Goal: Task Accomplishment & Management: Use online tool/utility

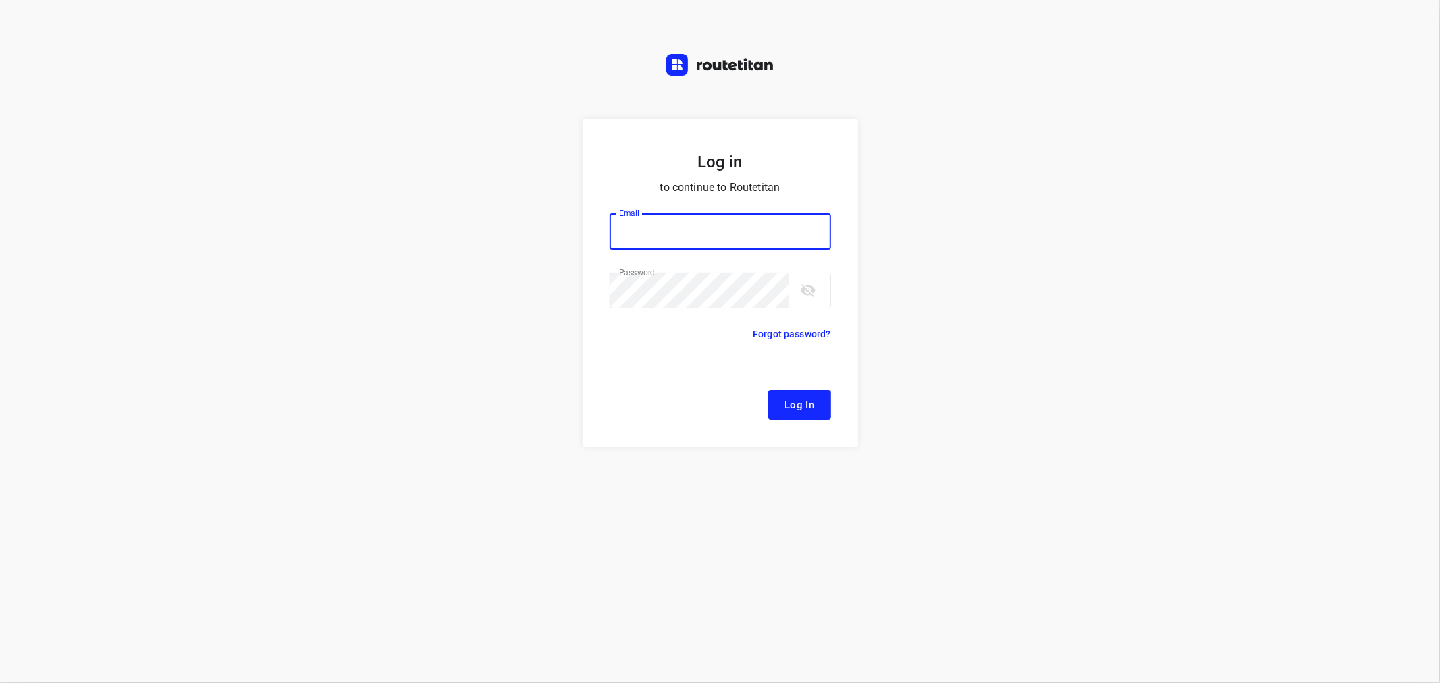
type input "[EMAIL_ADDRESS][DOMAIN_NAME]"
click at [787, 407] on span "Log In" at bounding box center [800, 405] width 30 height 18
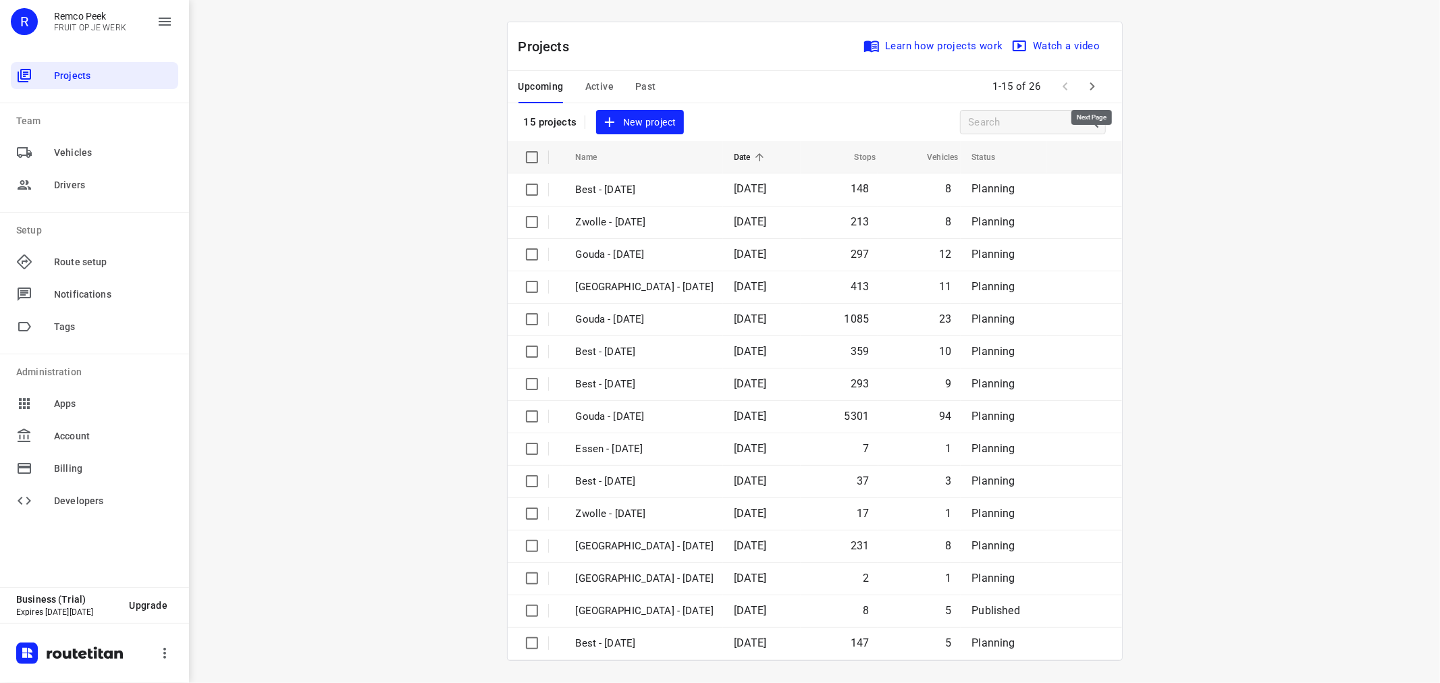
click at [1096, 85] on icon "button" at bounding box center [1093, 86] width 16 height 16
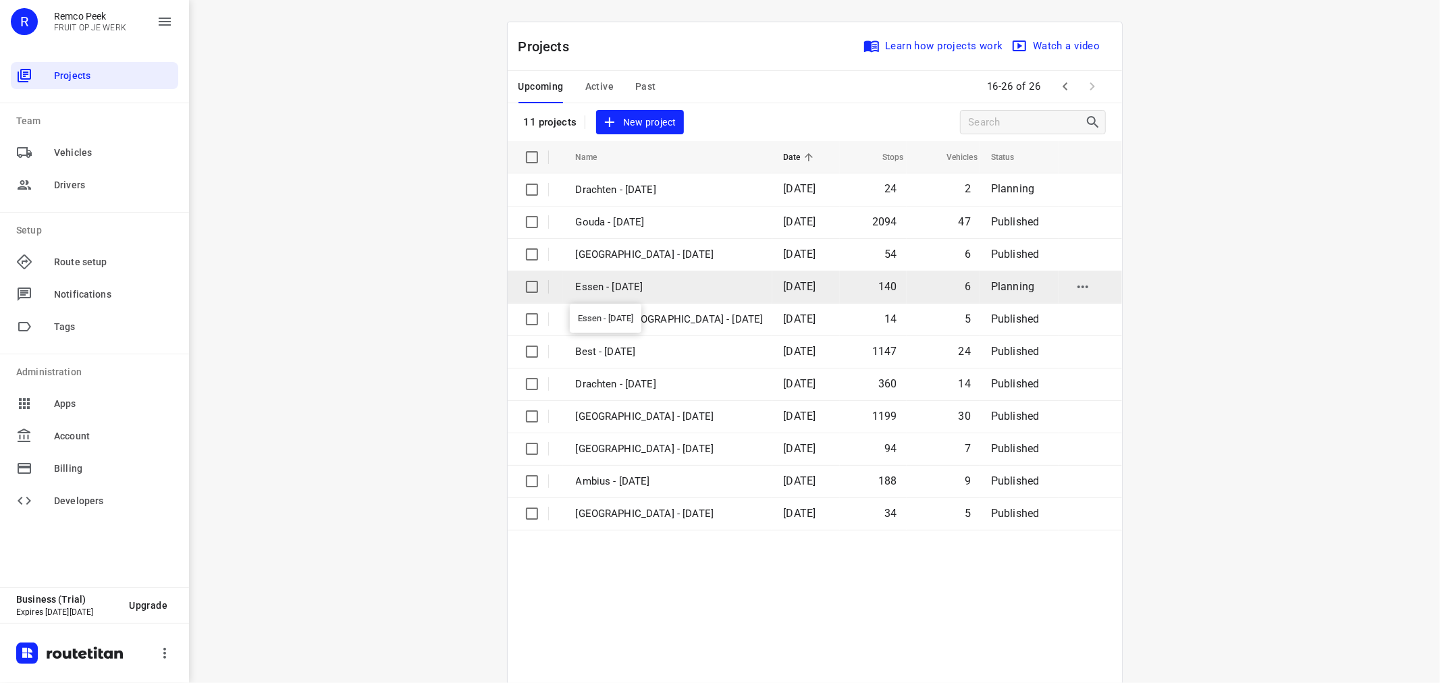
click at [611, 286] on p "Essen - [DATE]" at bounding box center [670, 288] width 188 height 16
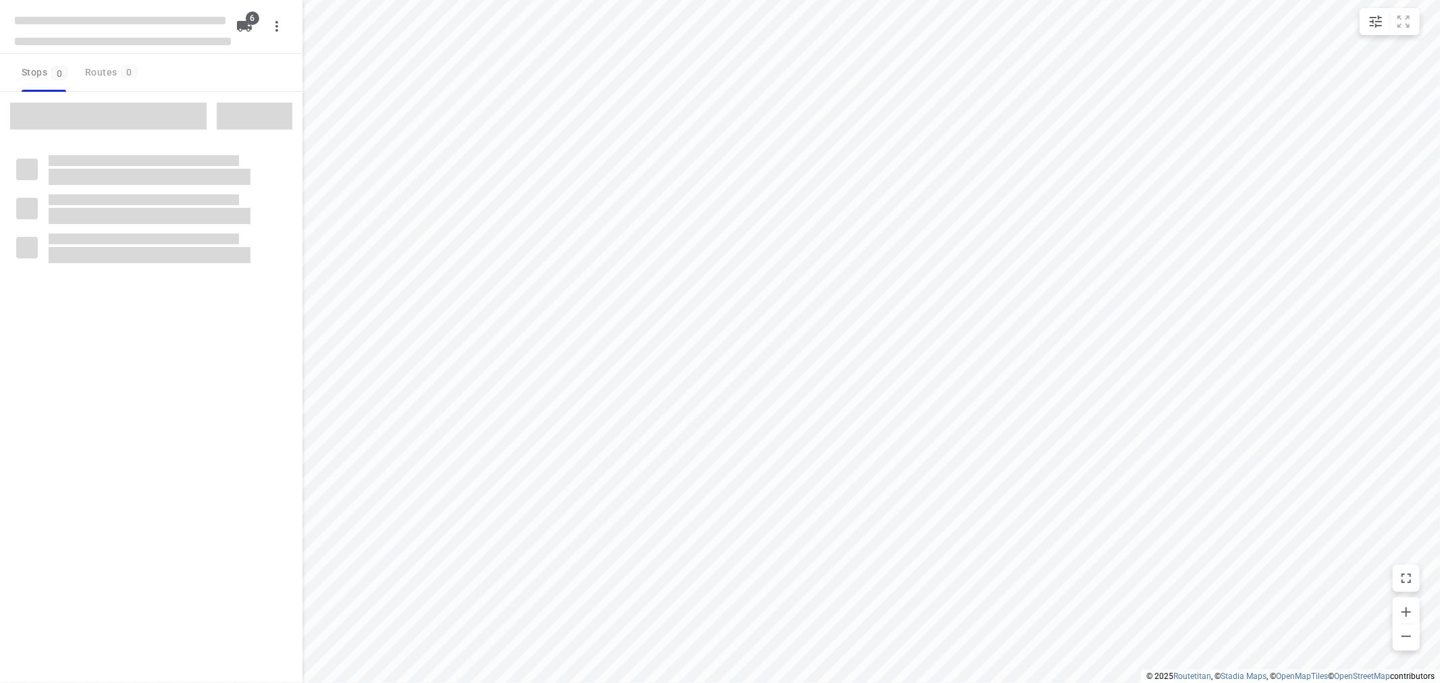
checkbox input "true"
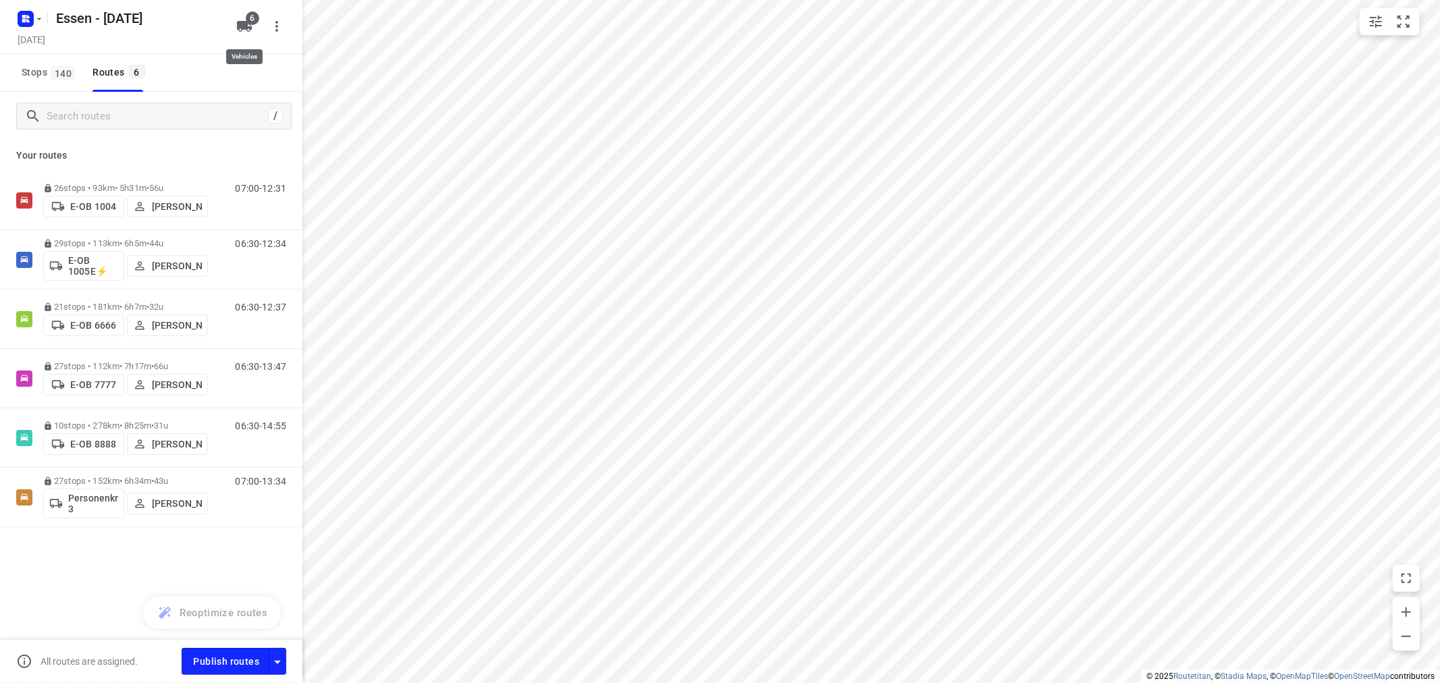
click at [248, 26] on icon "button" at bounding box center [244, 26] width 16 height 16
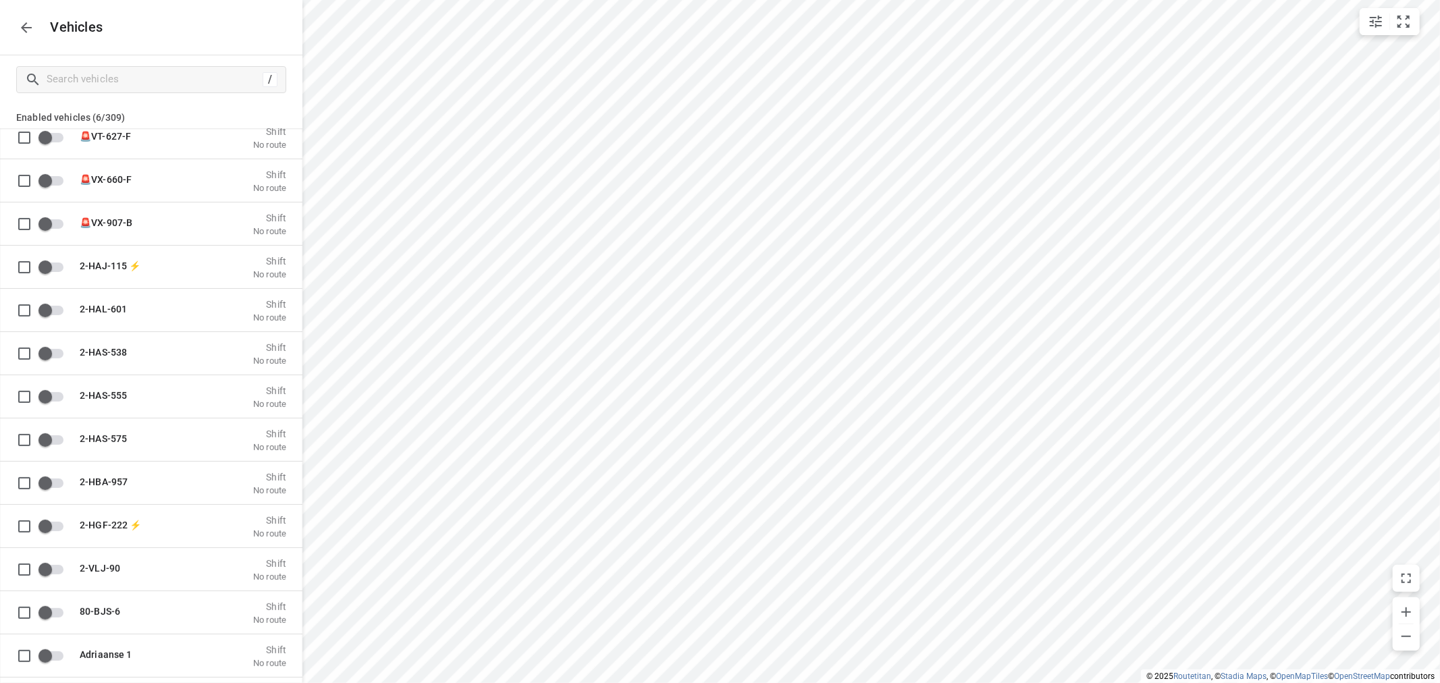
scroll to position [375, 0]
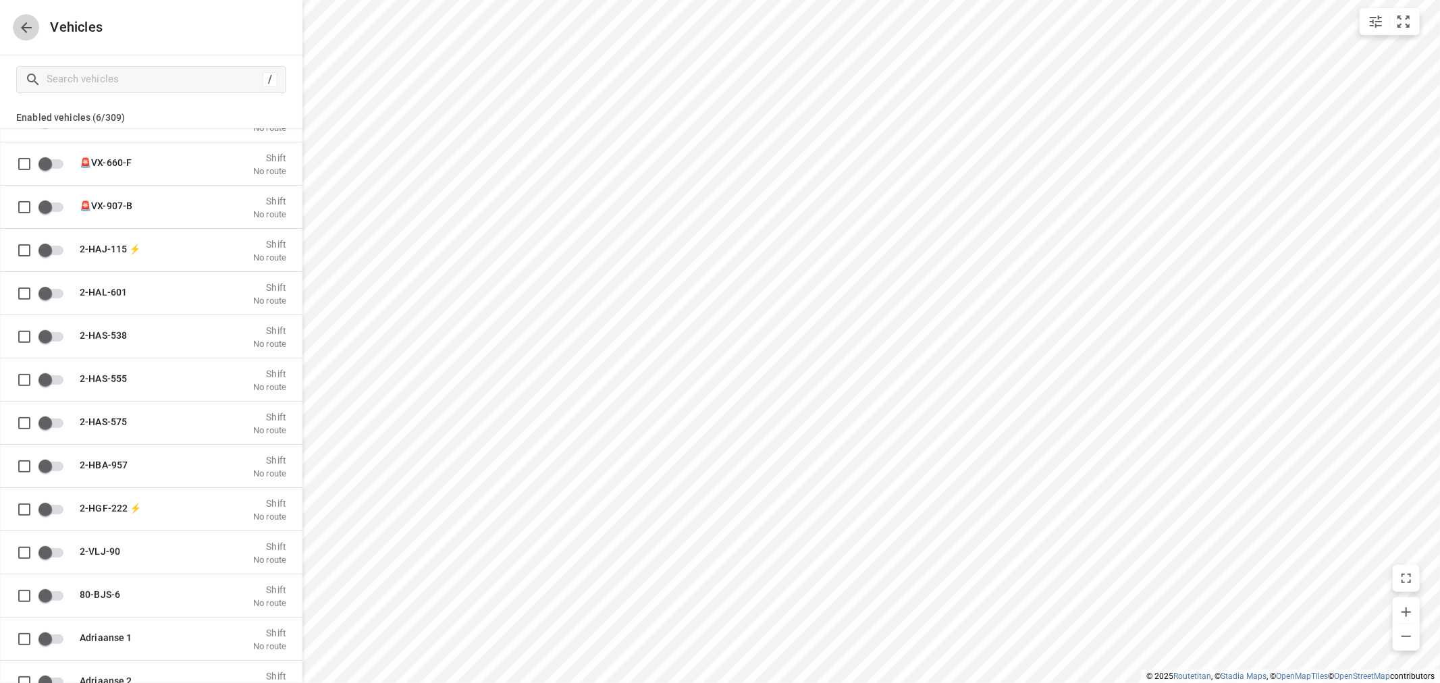
click at [23, 25] on icon "button" at bounding box center [26, 27] width 11 height 11
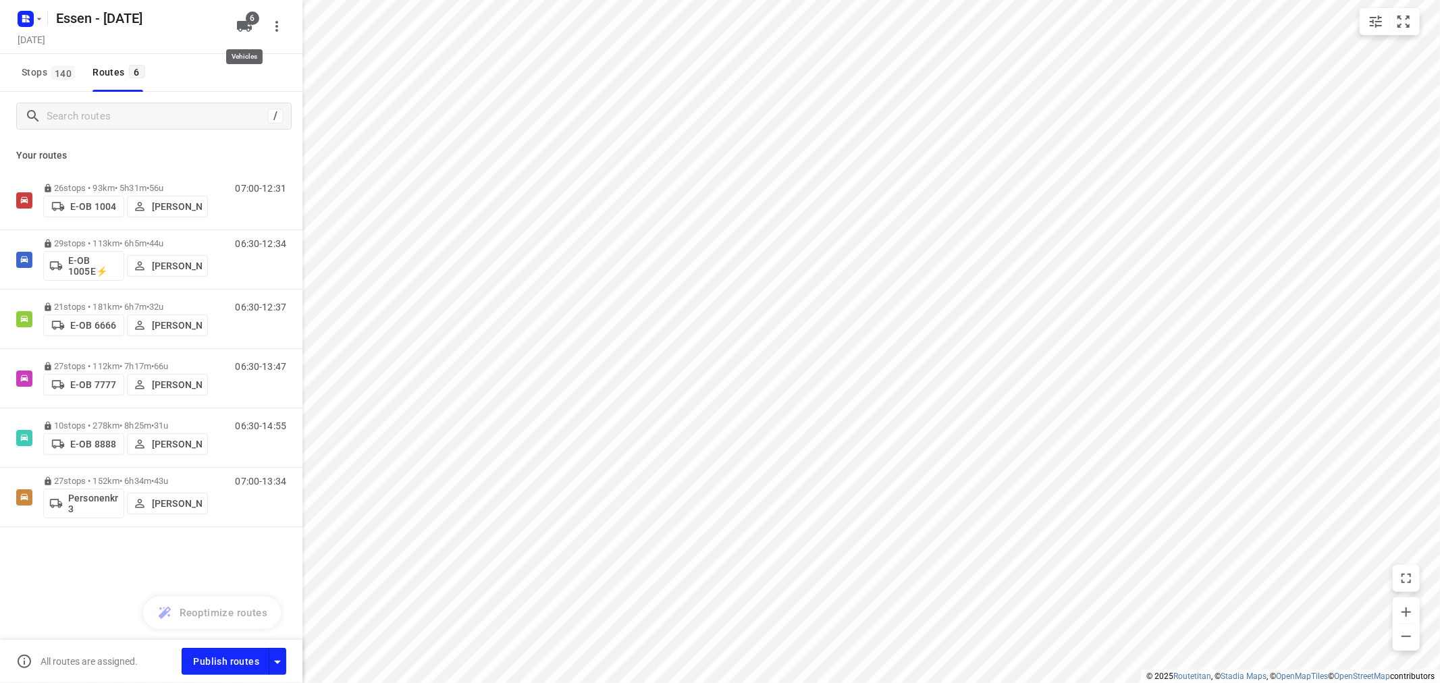
click at [249, 31] on icon "button" at bounding box center [244, 26] width 15 height 11
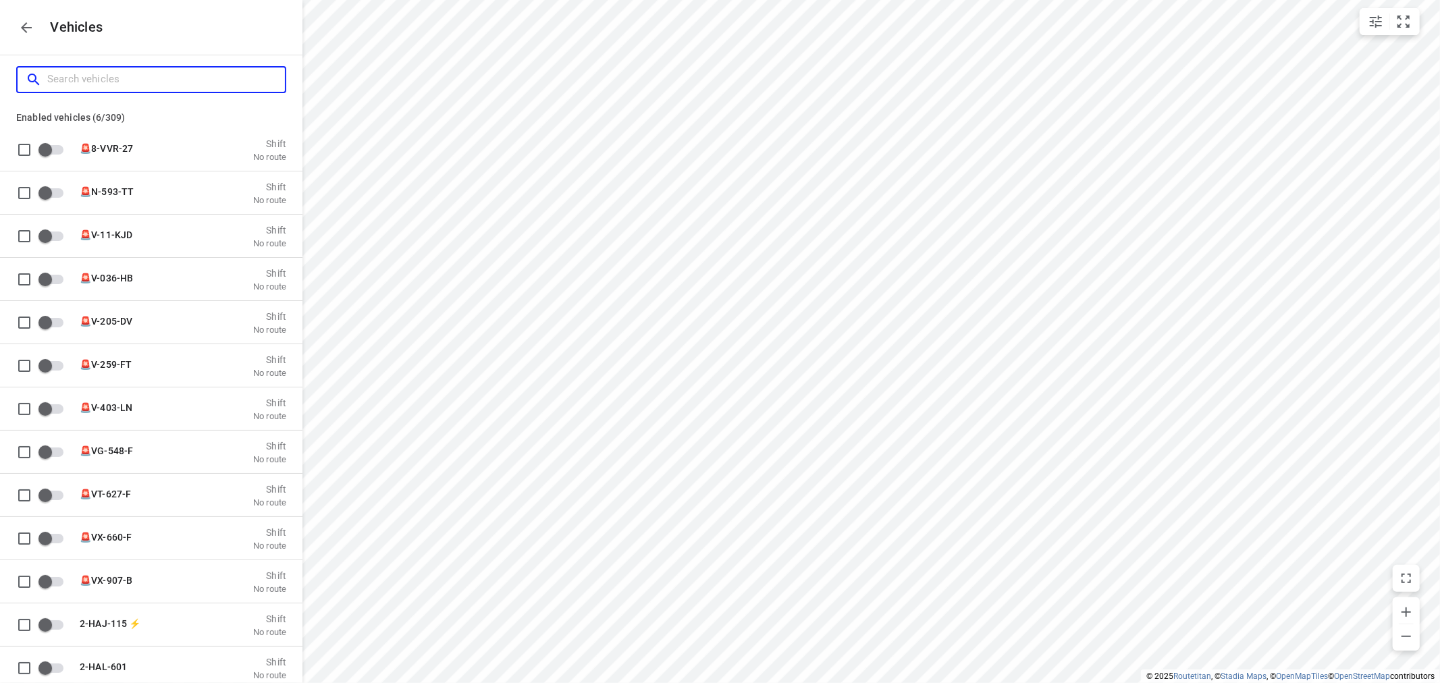
click at [184, 88] on input "Search vehicles" at bounding box center [166, 79] width 238 height 21
type input "e"
checkbox input "true"
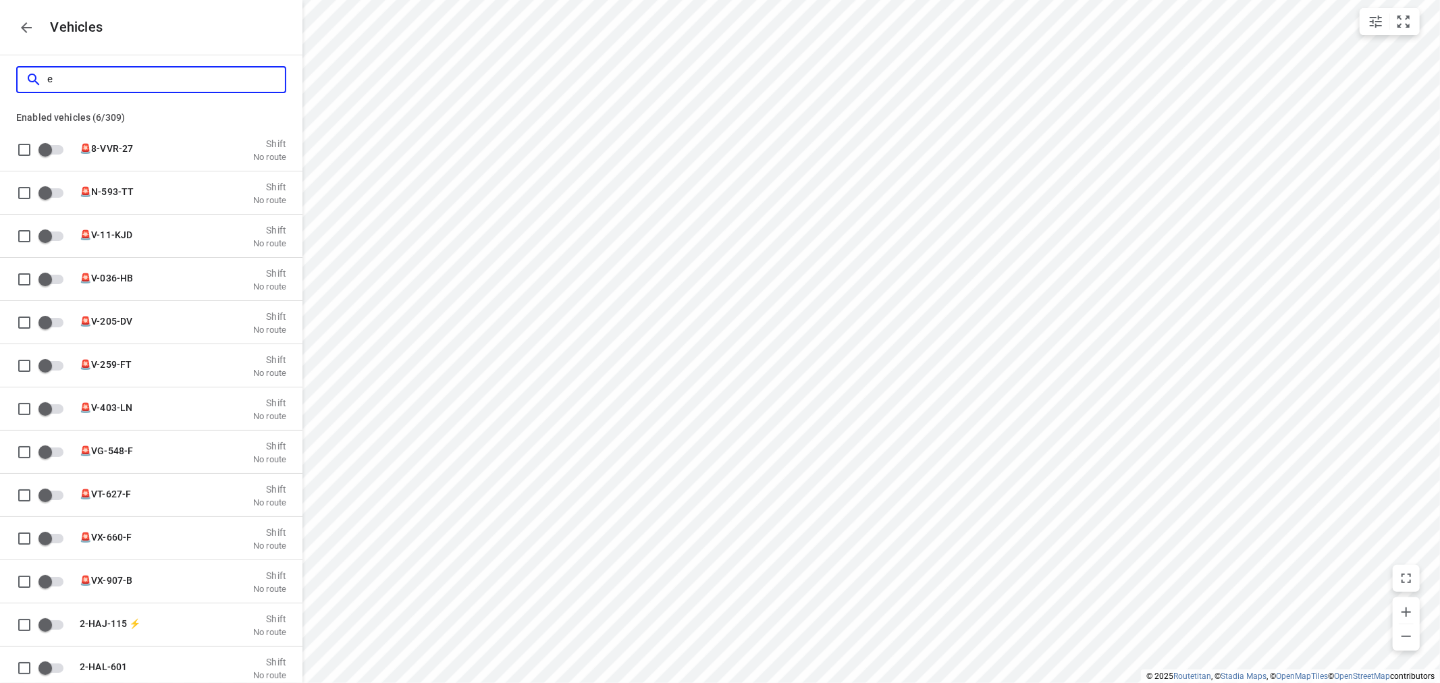
checkbox input "true"
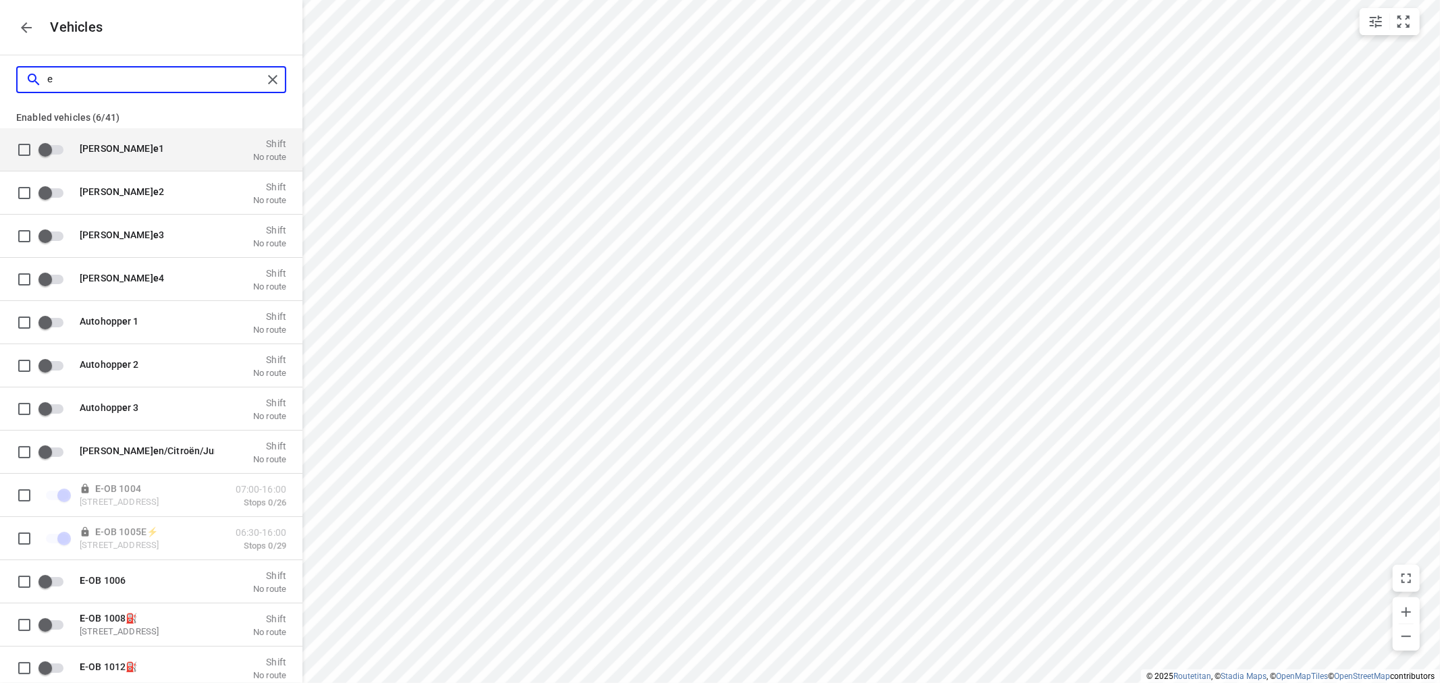
type input "e-"
checkbox input "true"
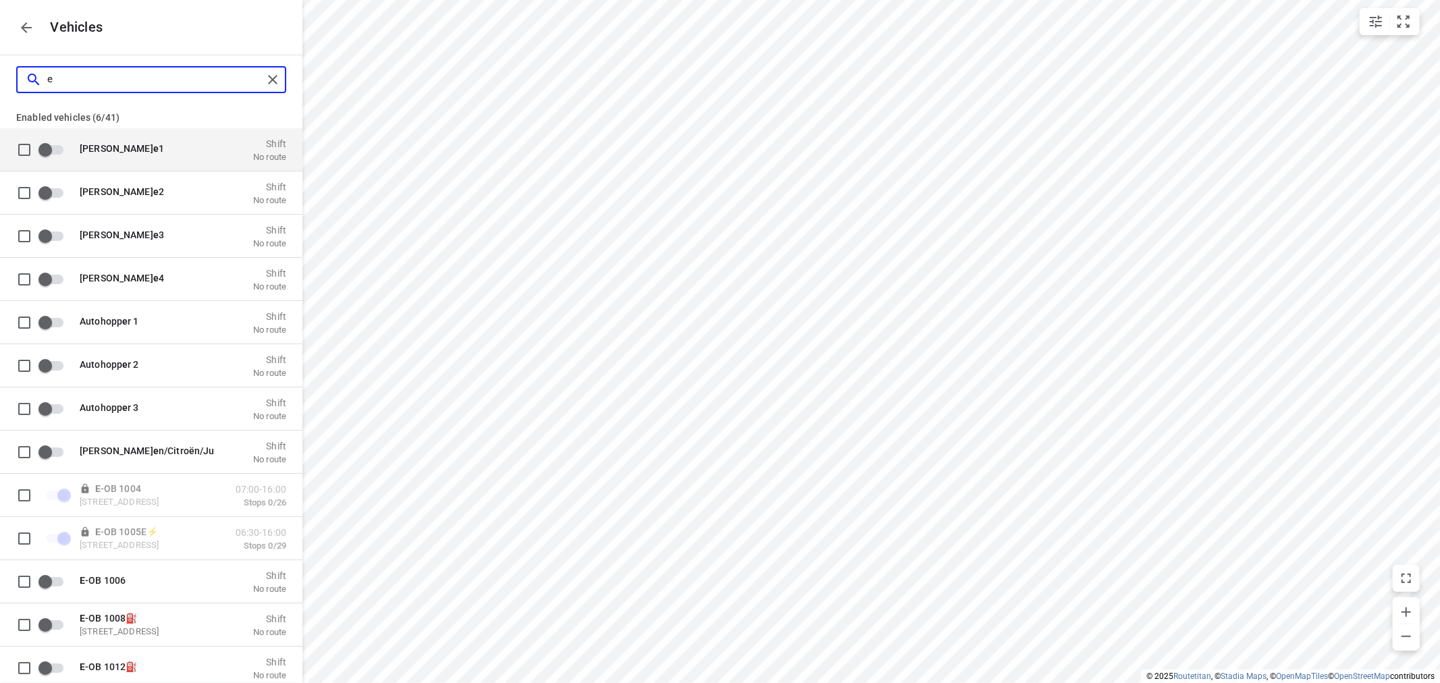
checkbox input "true"
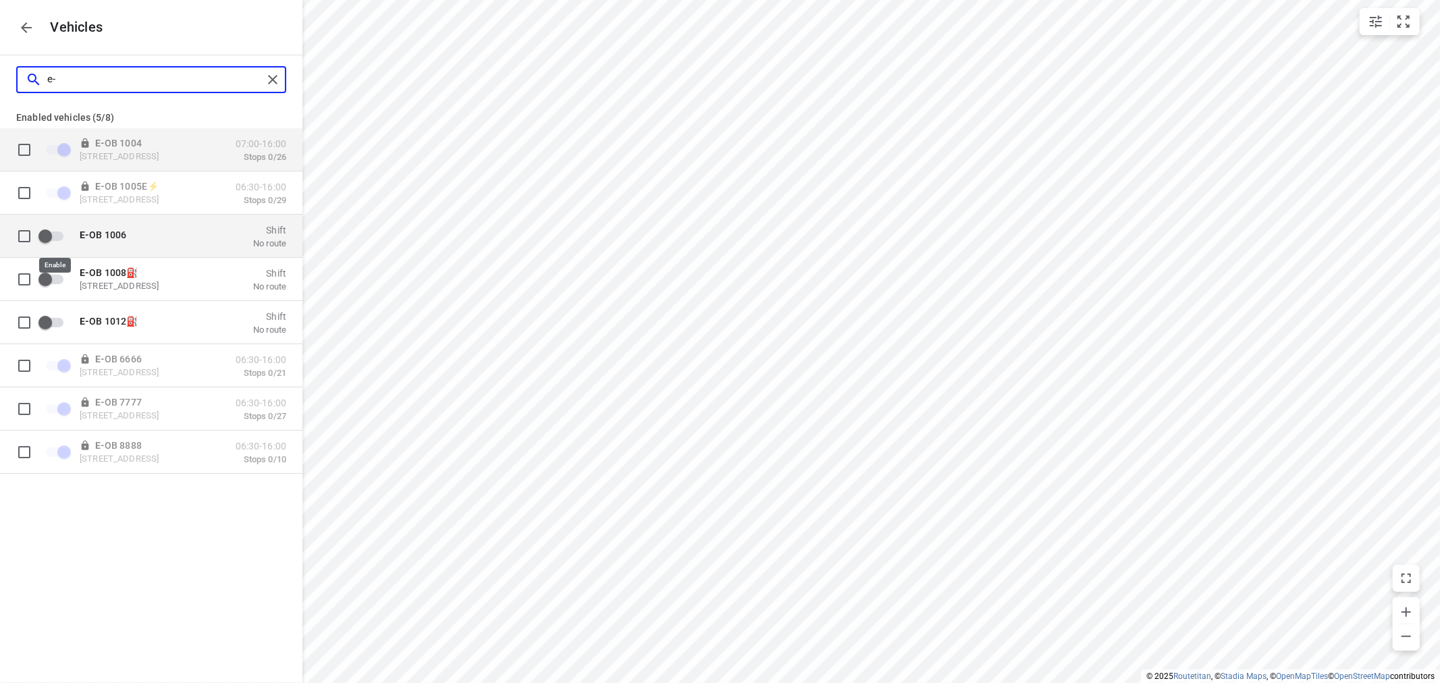
type input "e-"
click at [48, 232] on input "grid" at bounding box center [45, 236] width 77 height 26
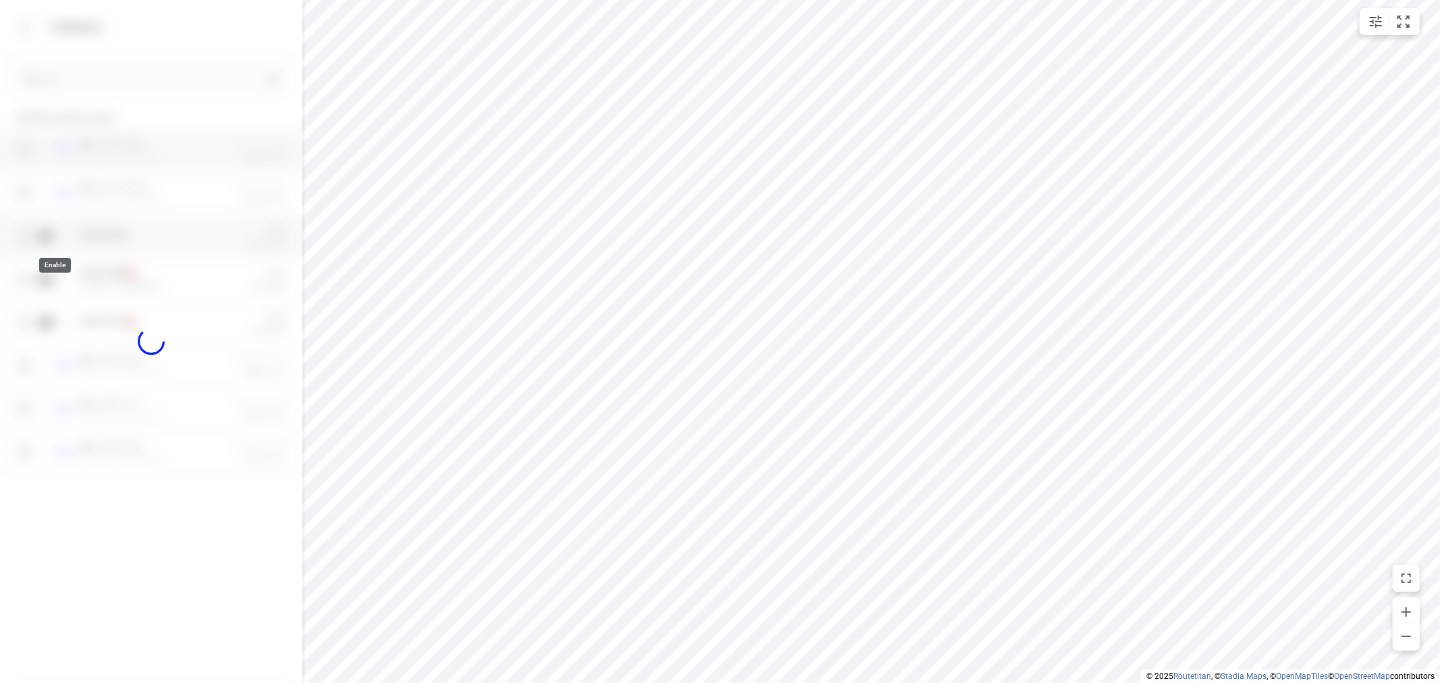
checkbox input "true"
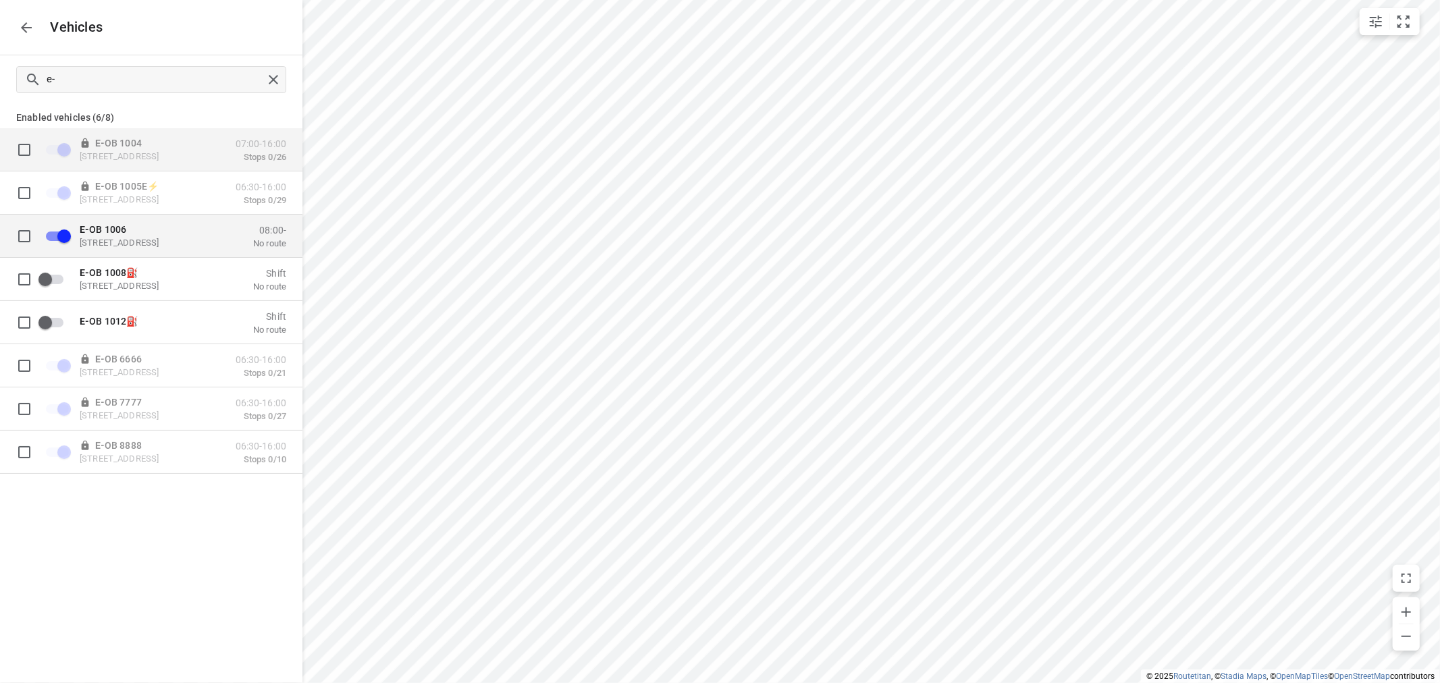
click at [130, 239] on p "[STREET_ADDRESS]" at bounding box center [147, 242] width 135 height 11
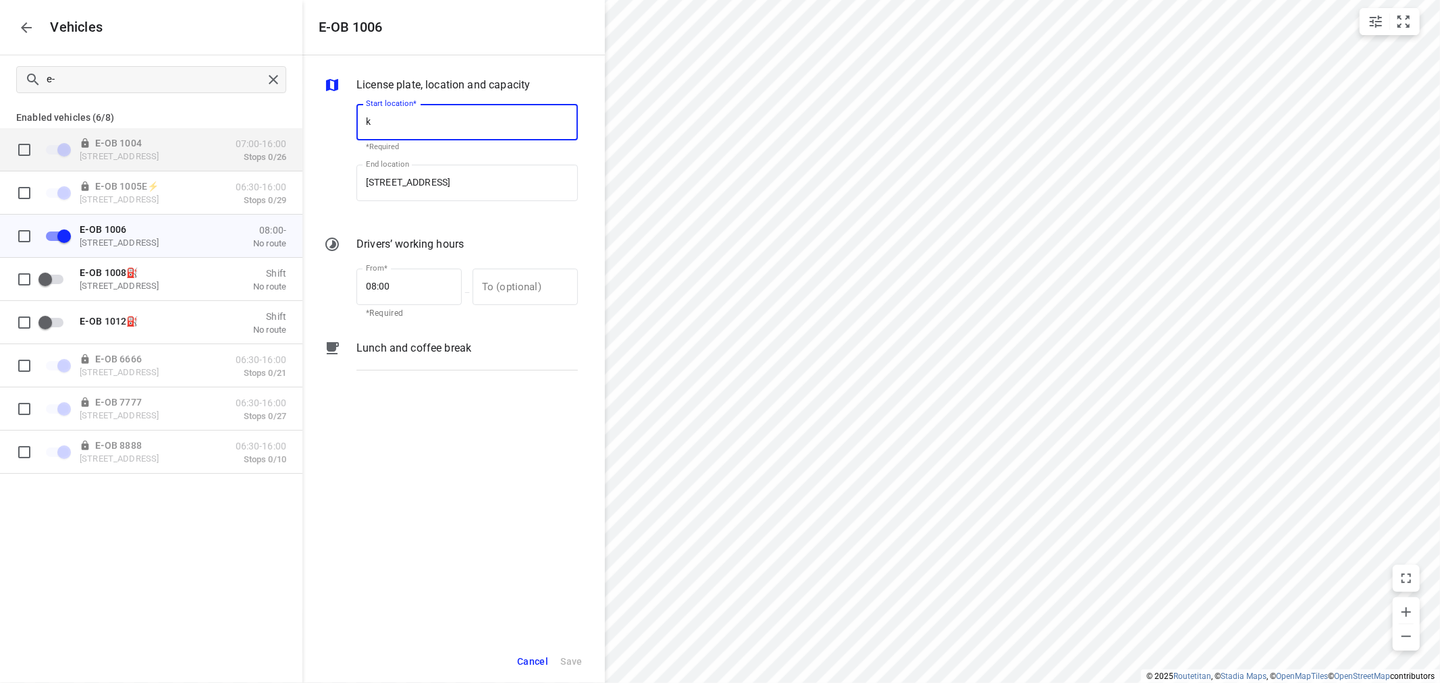
scroll to position [0, 0]
type input "[STREET_ADDRESS]"
click at [407, 161] on p "[STREET_ADDRESS]" at bounding box center [405, 161] width 79 height 14
click at [409, 124] on input "[STREET_ADDRESS]" at bounding box center [468, 122] width 222 height 36
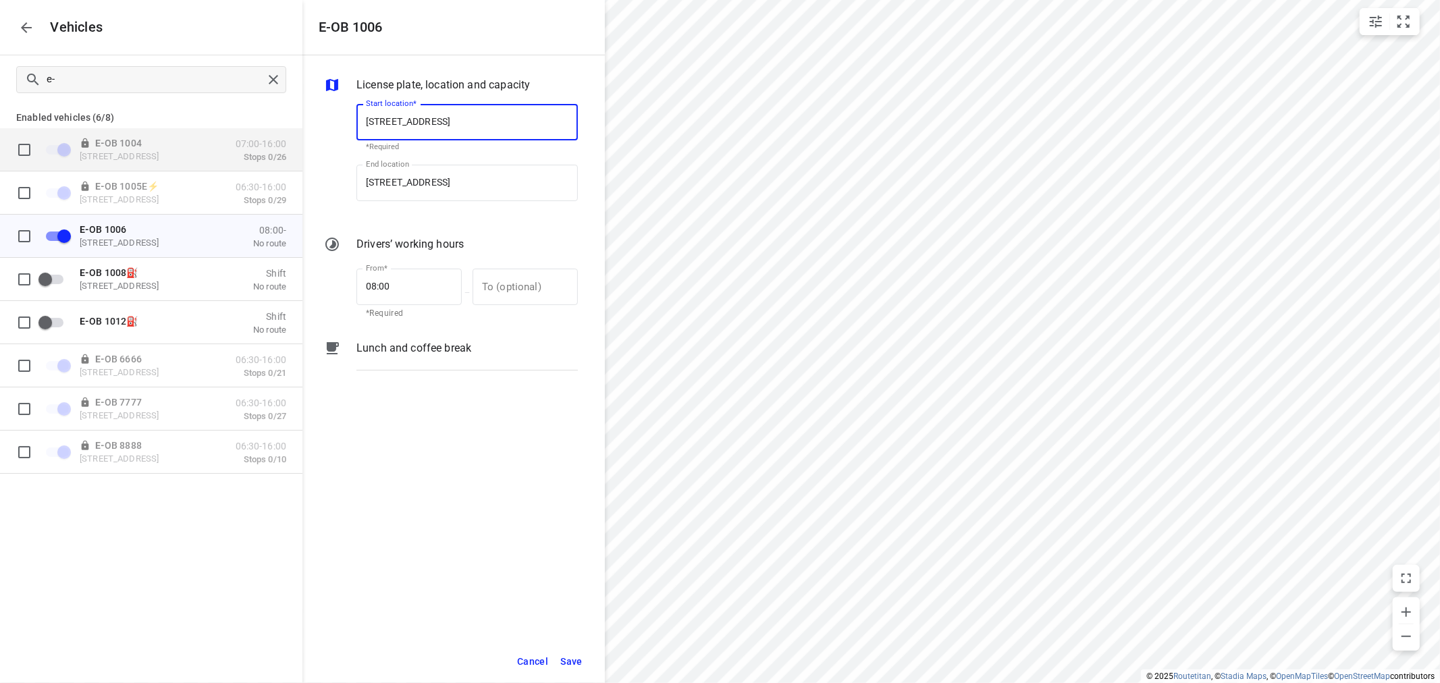
click at [409, 124] on input "[STREET_ADDRESS]" at bounding box center [468, 122] width 222 height 36
type input "[STREET_ADDRESS]"
click at [406, 171] on input "[STREET_ADDRESS]" at bounding box center [468, 183] width 222 height 36
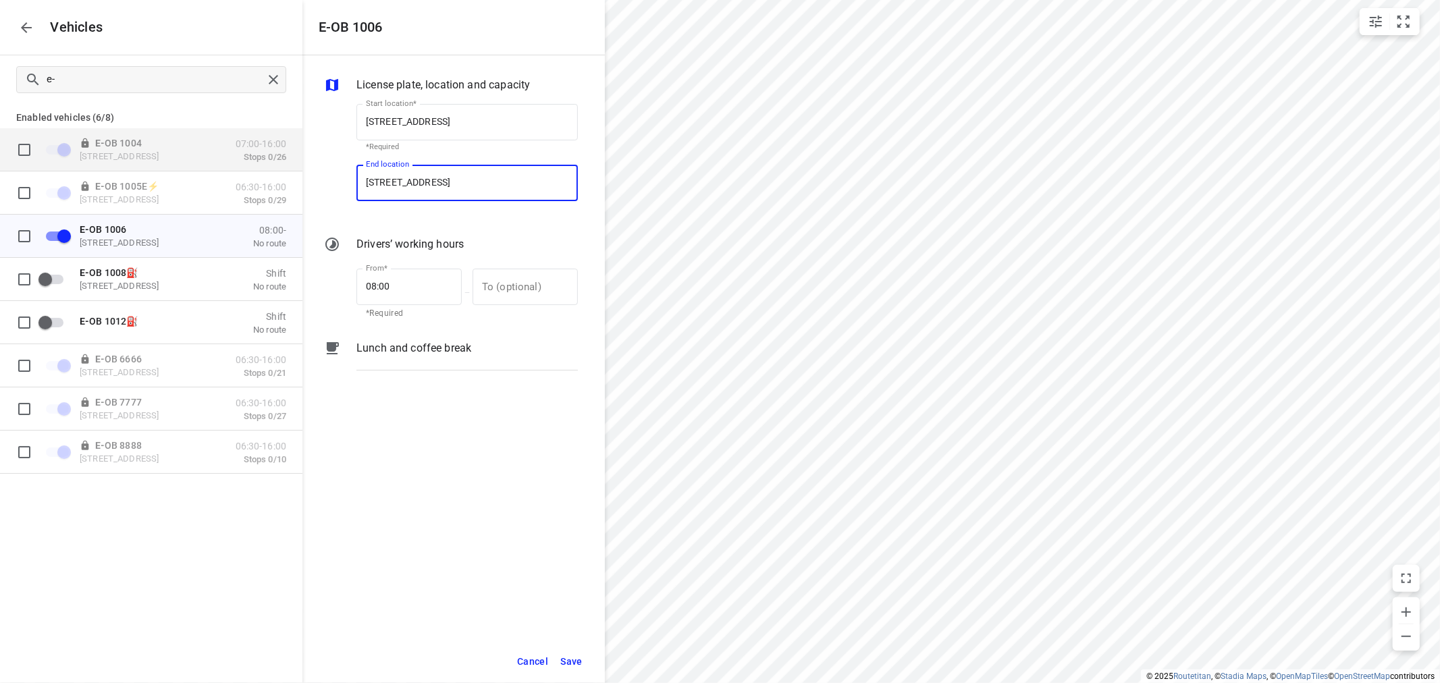
paste input "[STREET_ADDRESS]"
type input "[STREET_ADDRESS]"
click at [406, 209] on div "[STREET_ADDRESS]" at bounding box center [467, 221] width 224 height 27
type input "[STREET_ADDRESS]"
click at [563, 656] on span "Save" at bounding box center [572, 662] width 22 height 17
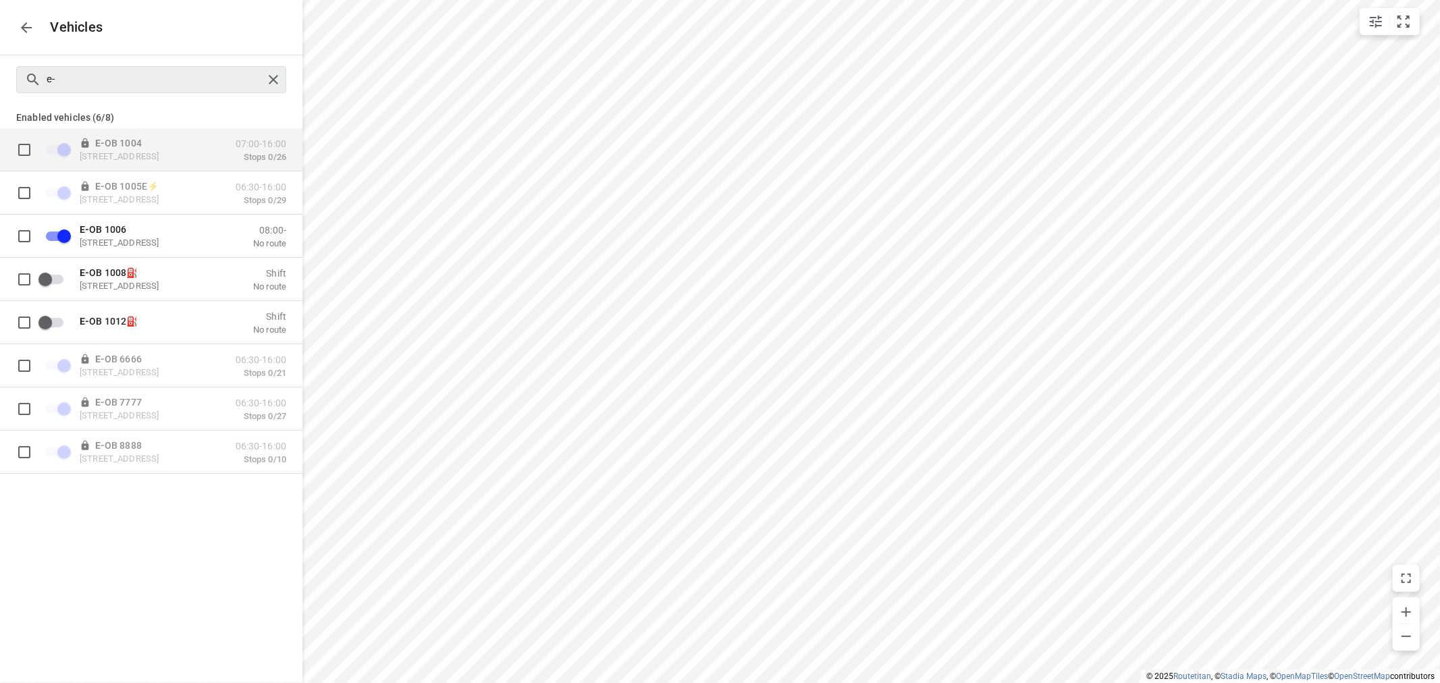
checkbox input "false"
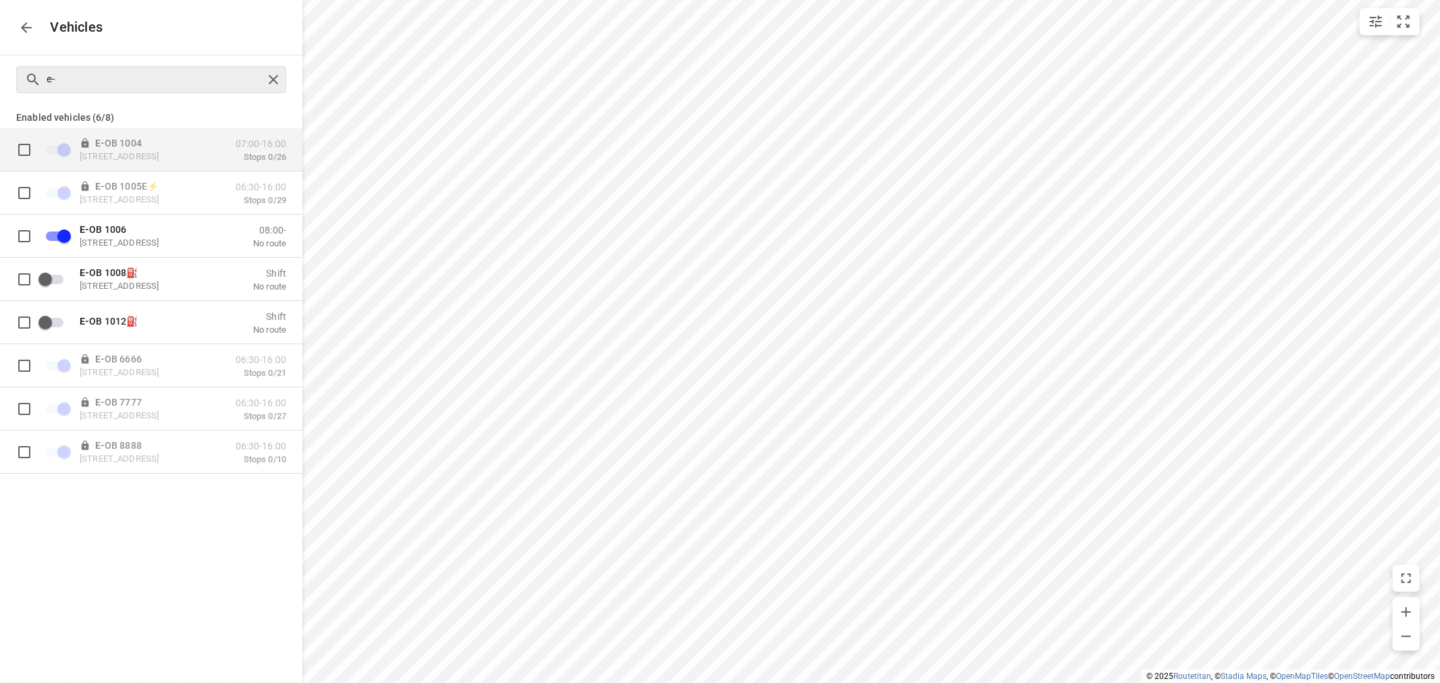
checkbox input "false"
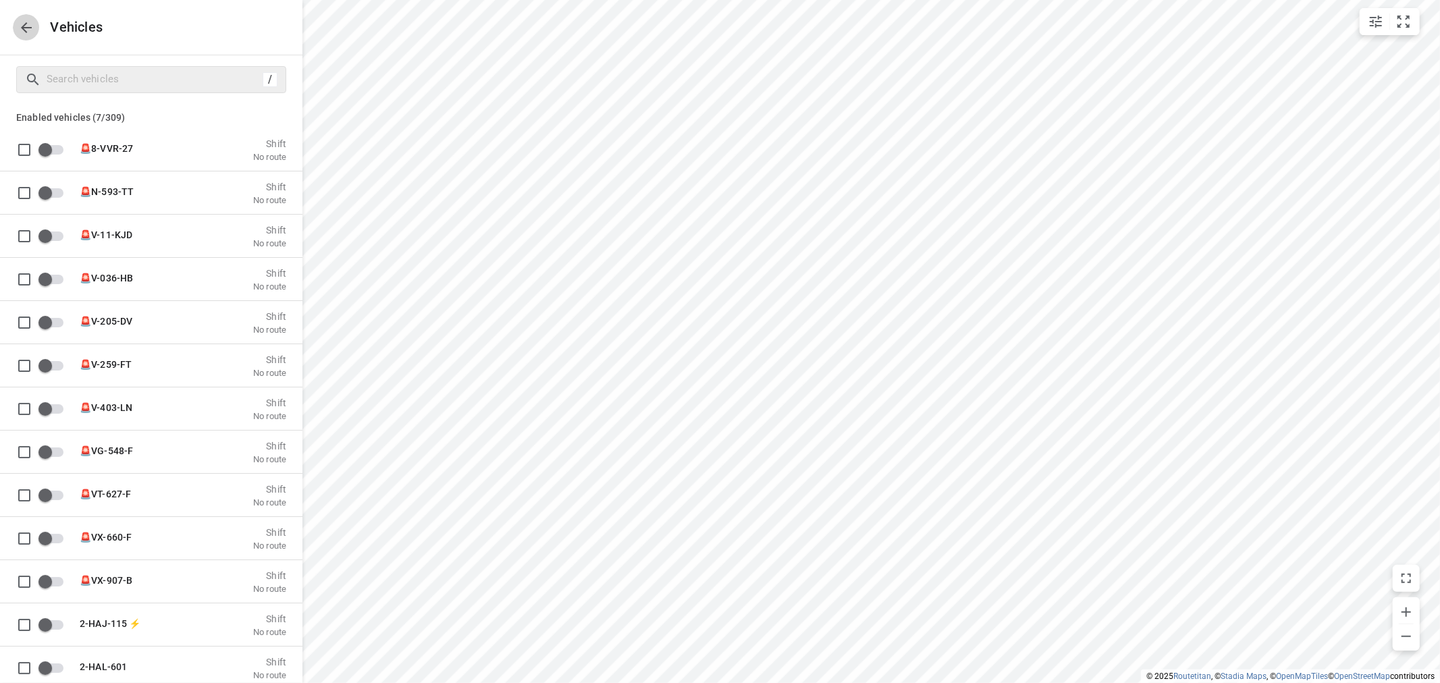
click at [32, 32] on icon "button" at bounding box center [26, 28] width 16 height 16
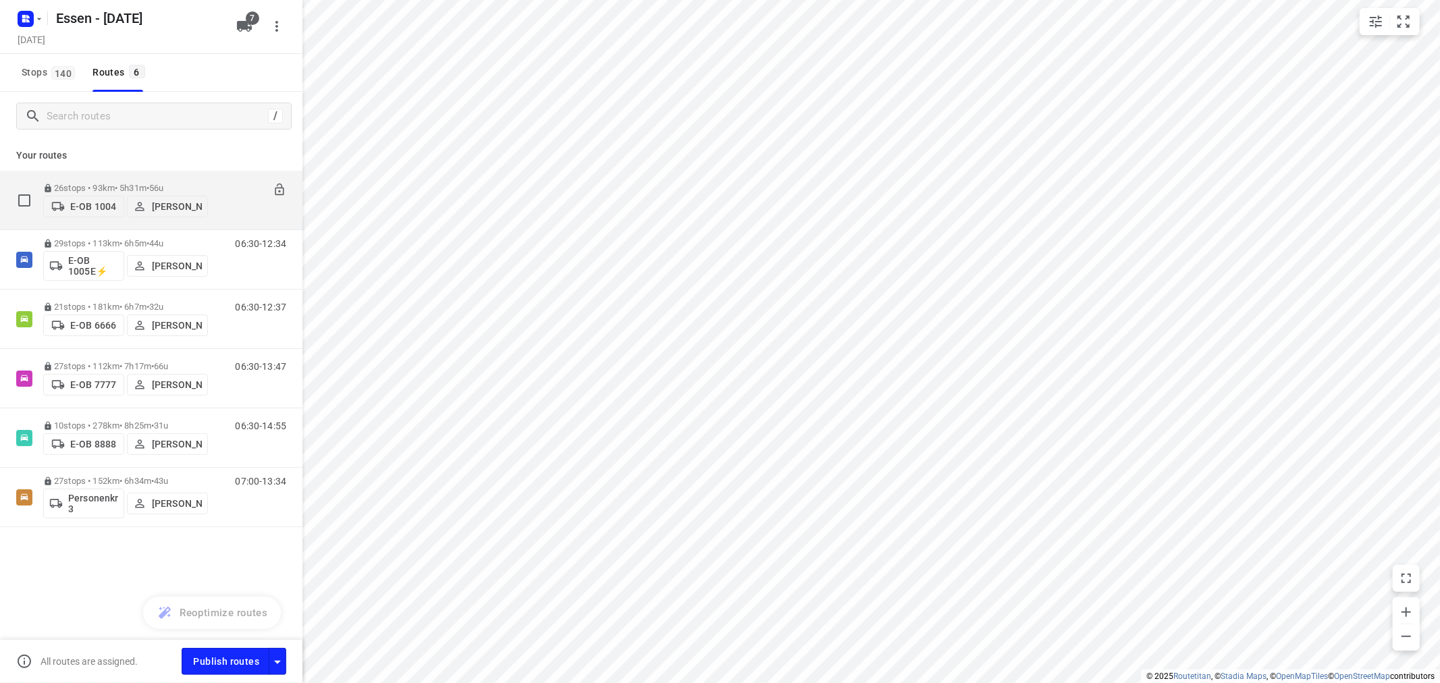
click at [118, 176] on div "26 stops • 93km • 5h31m • 56u E-OB 1004 [PERSON_NAME]" at bounding box center [125, 200] width 165 height 48
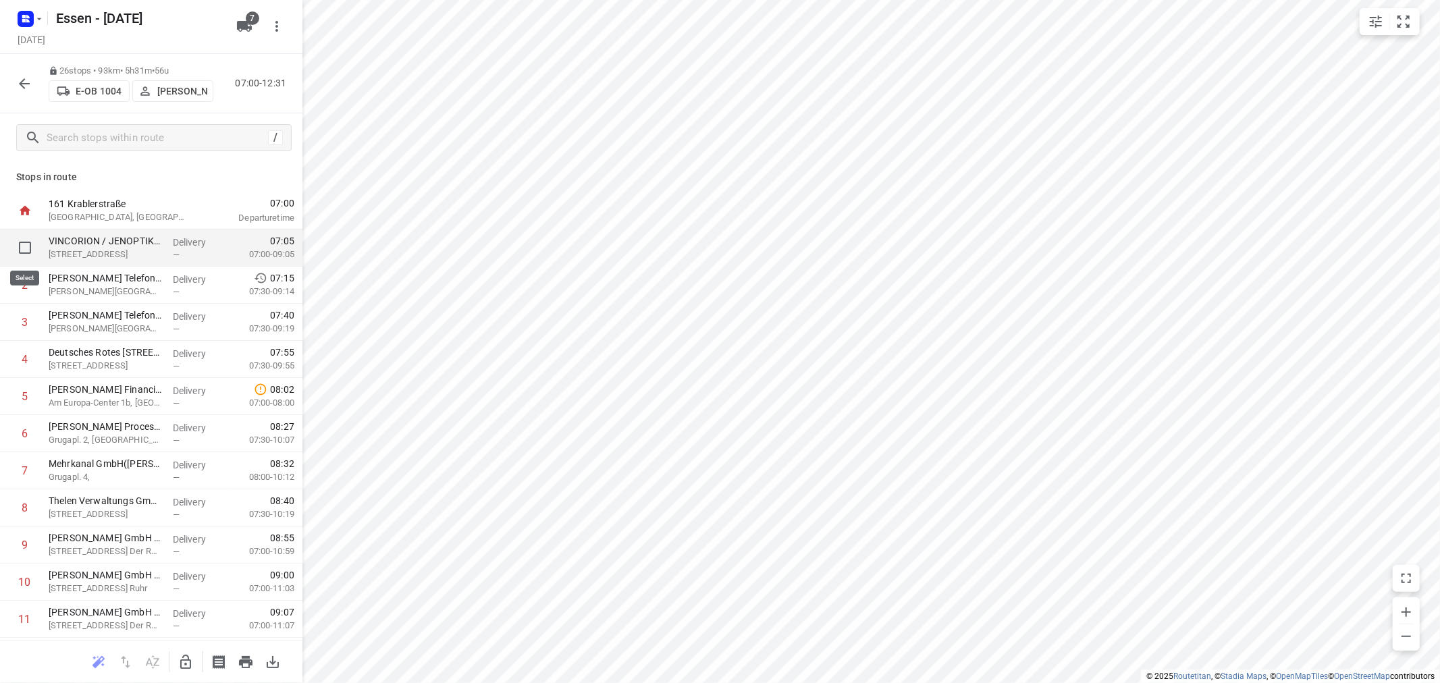
click at [26, 246] on input "checkbox" at bounding box center [24, 247] width 27 height 27
checkbox input "true"
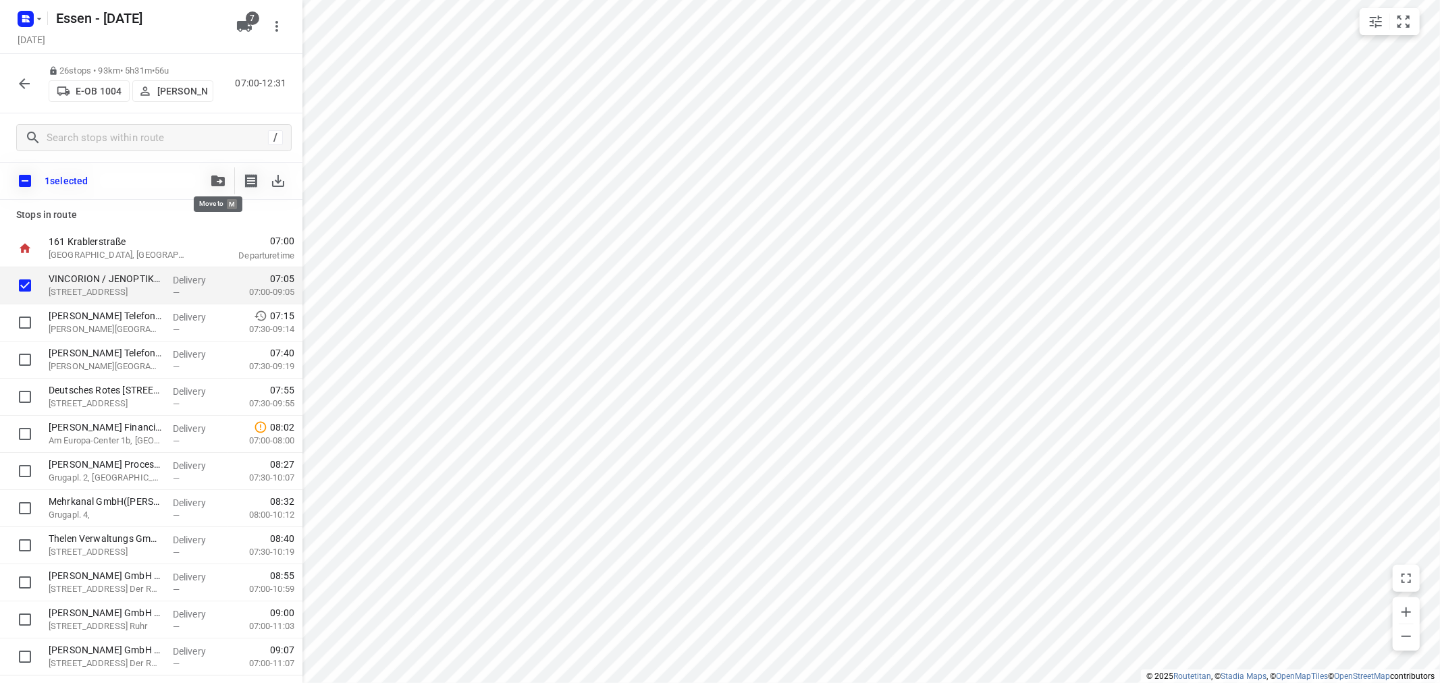
click at [217, 172] on button "button" at bounding box center [218, 180] width 27 height 27
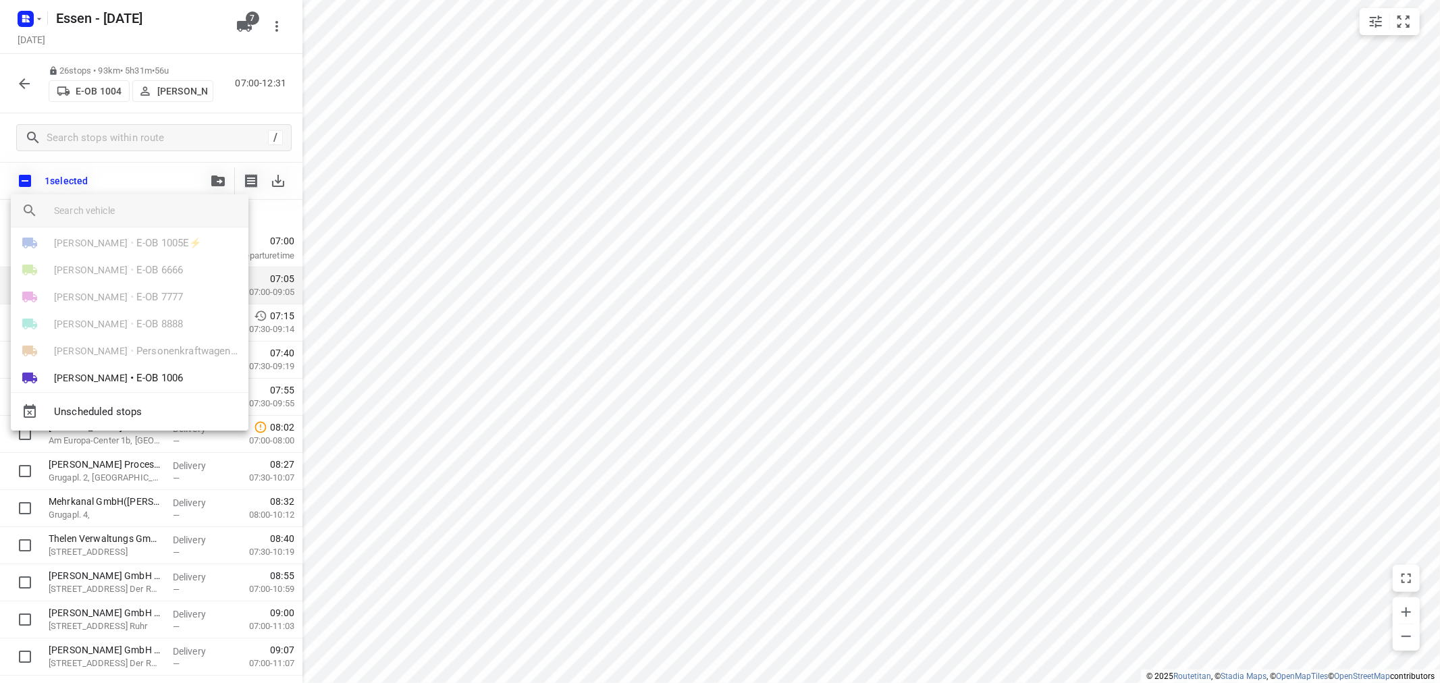
scroll to position [51, 0]
click at [157, 120] on div at bounding box center [720, 341] width 1440 height 683
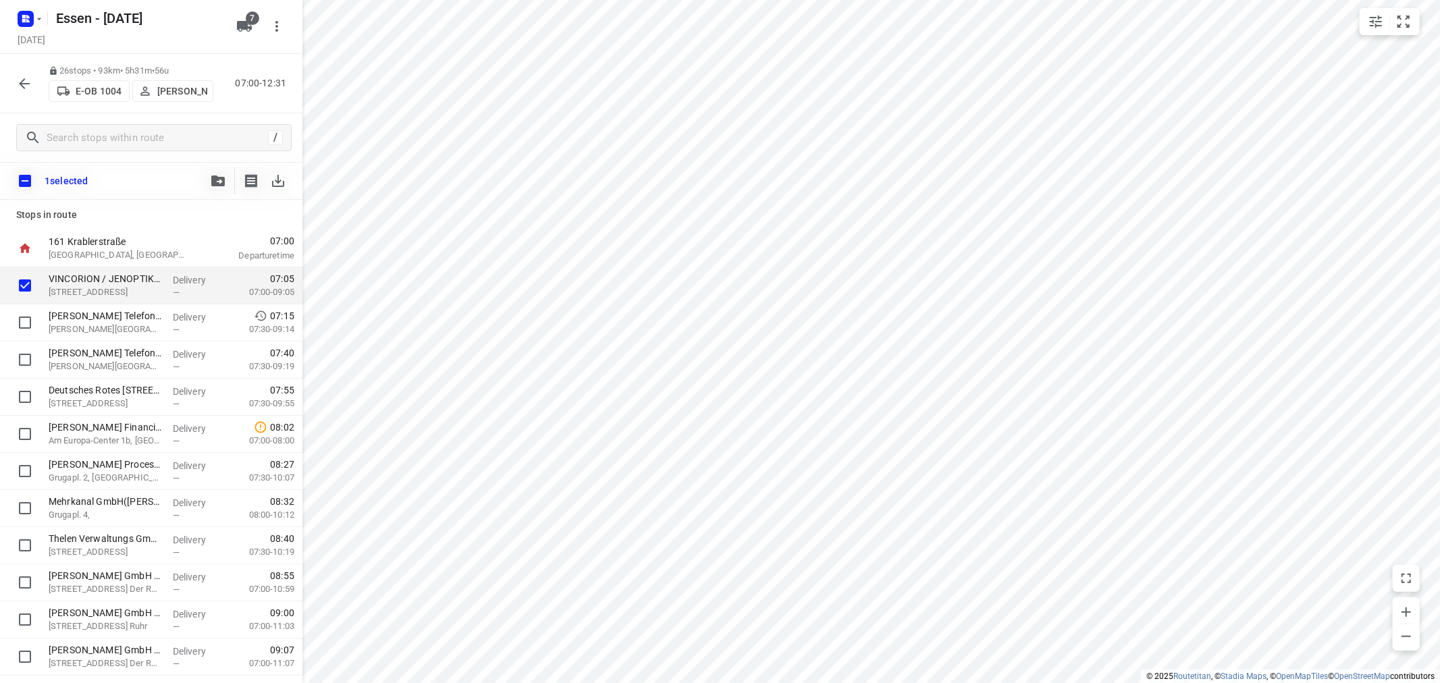
click at [25, 80] on icon "button" at bounding box center [24, 84] width 16 height 16
